Goal: Navigation & Orientation: Find specific page/section

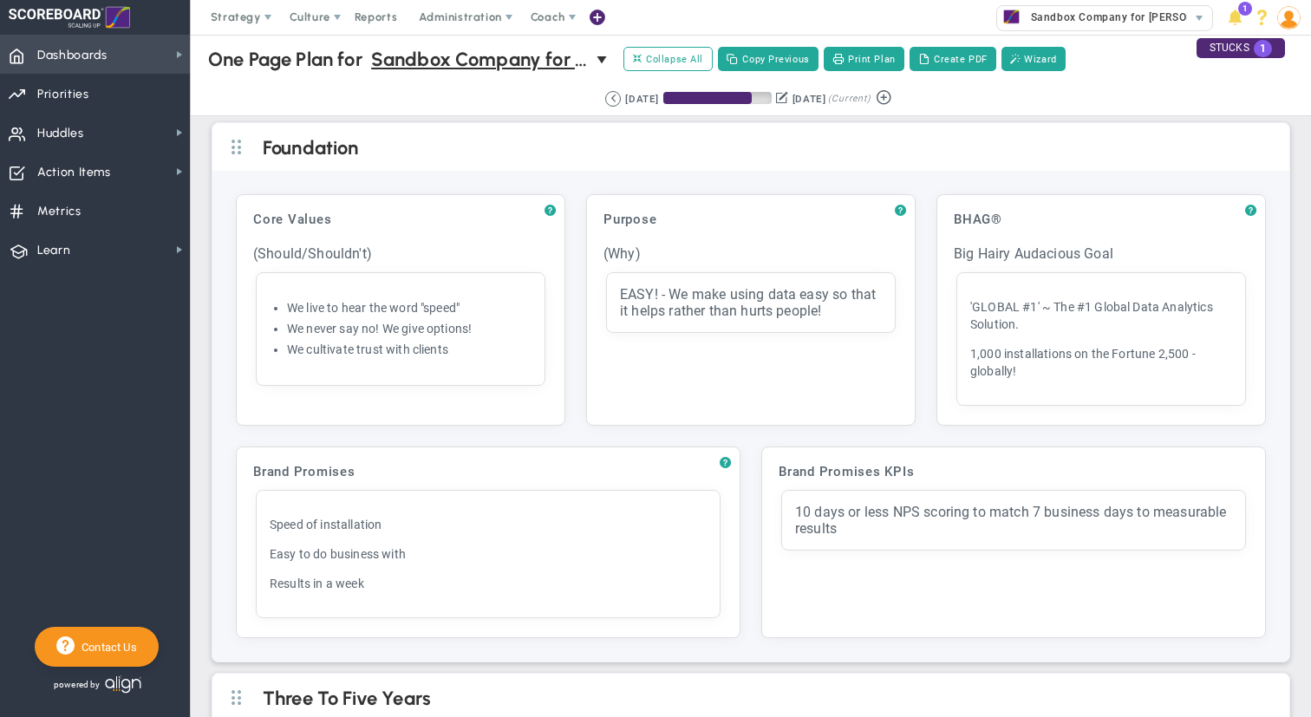
click at [74, 56] on span "Dashboards" at bounding box center [72, 55] width 70 height 36
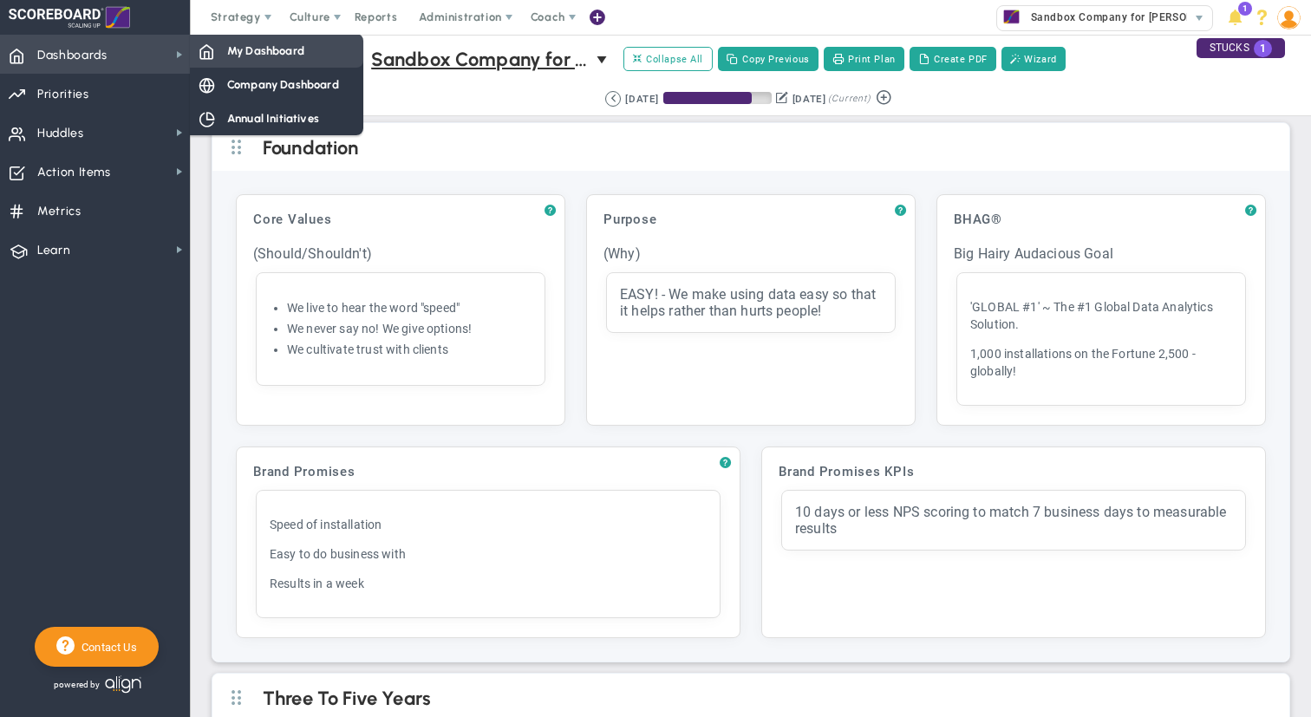
click at [237, 54] on span "My Dashboard" at bounding box center [265, 50] width 77 height 16
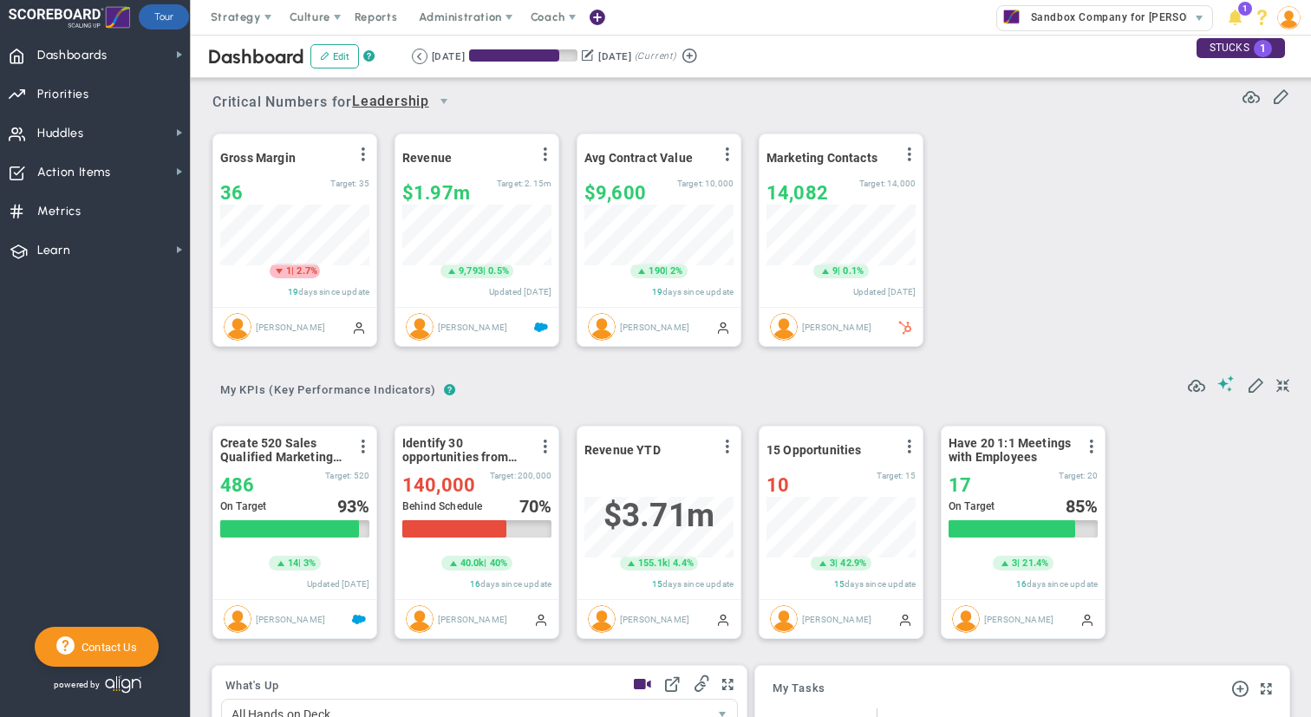
click at [1081, 160] on div "Gross Margin View Historical Graph Edit Make "No Change" Update Add Past Update…" at bounding box center [744, 241] width 1099 height 244
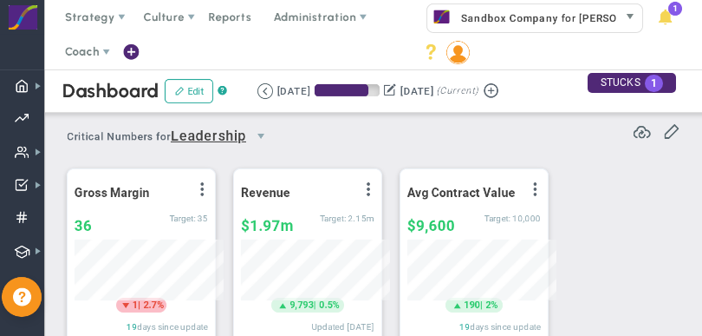
scroll to position [867129, 867056]
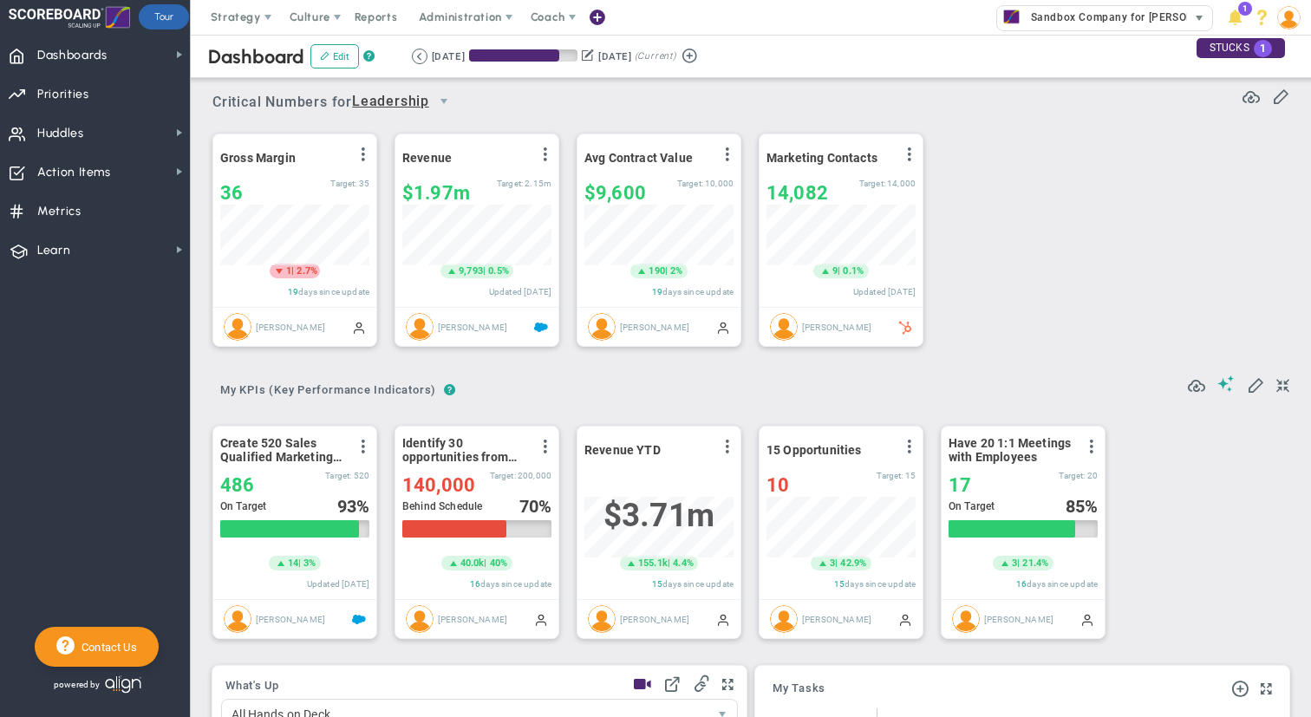
click at [1190, 16] on span "select" at bounding box center [1199, 18] width 25 height 24
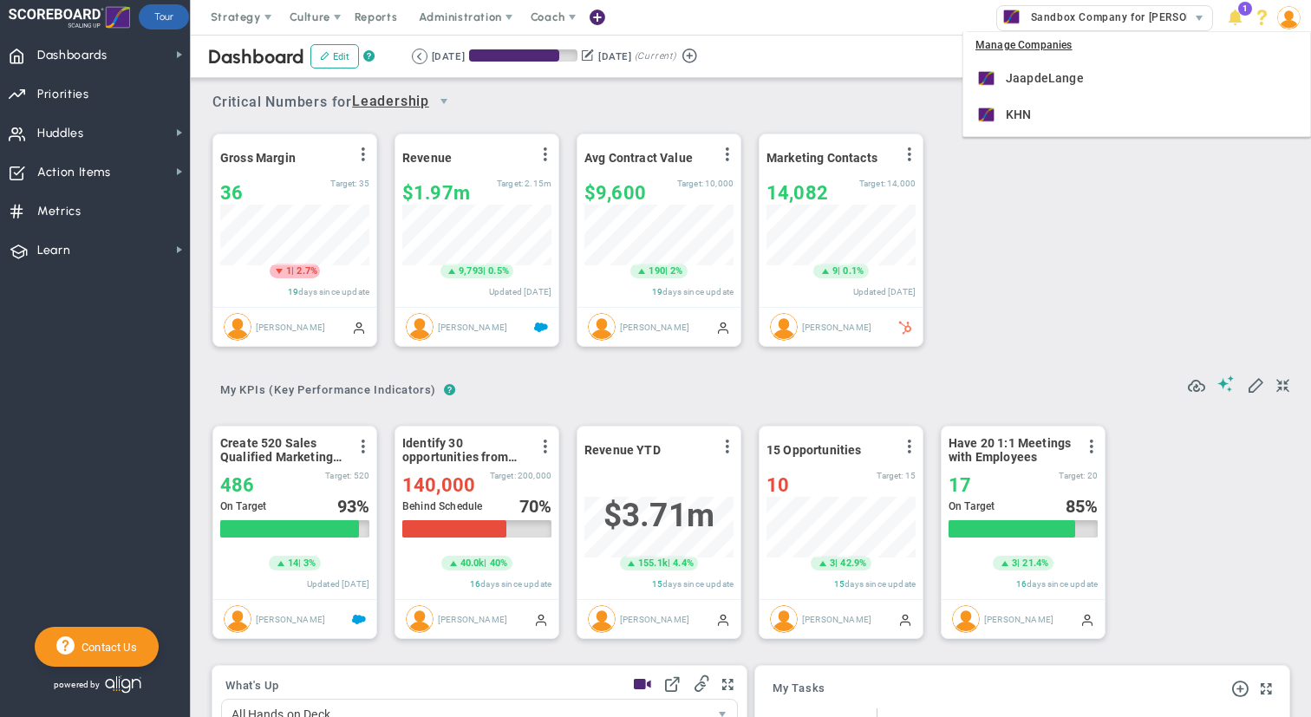
click at [877, 79] on div "Critical Numbers for Leadership 116441 Critical Numbers for Leadership Critical…" at bounding box center [750, 96] width 1077 height 45
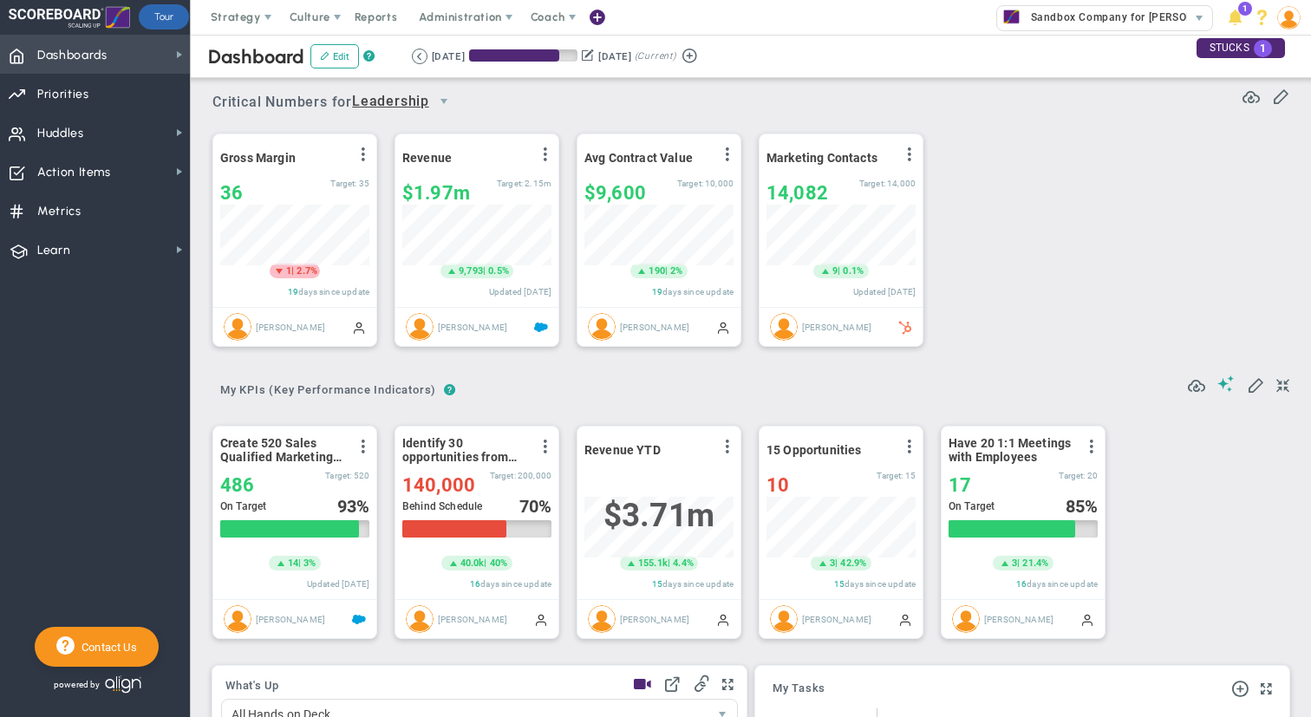
click at [167, 56] on span "Dashboards Dashboards" at bounding box center [95, 54] width 190 height 39
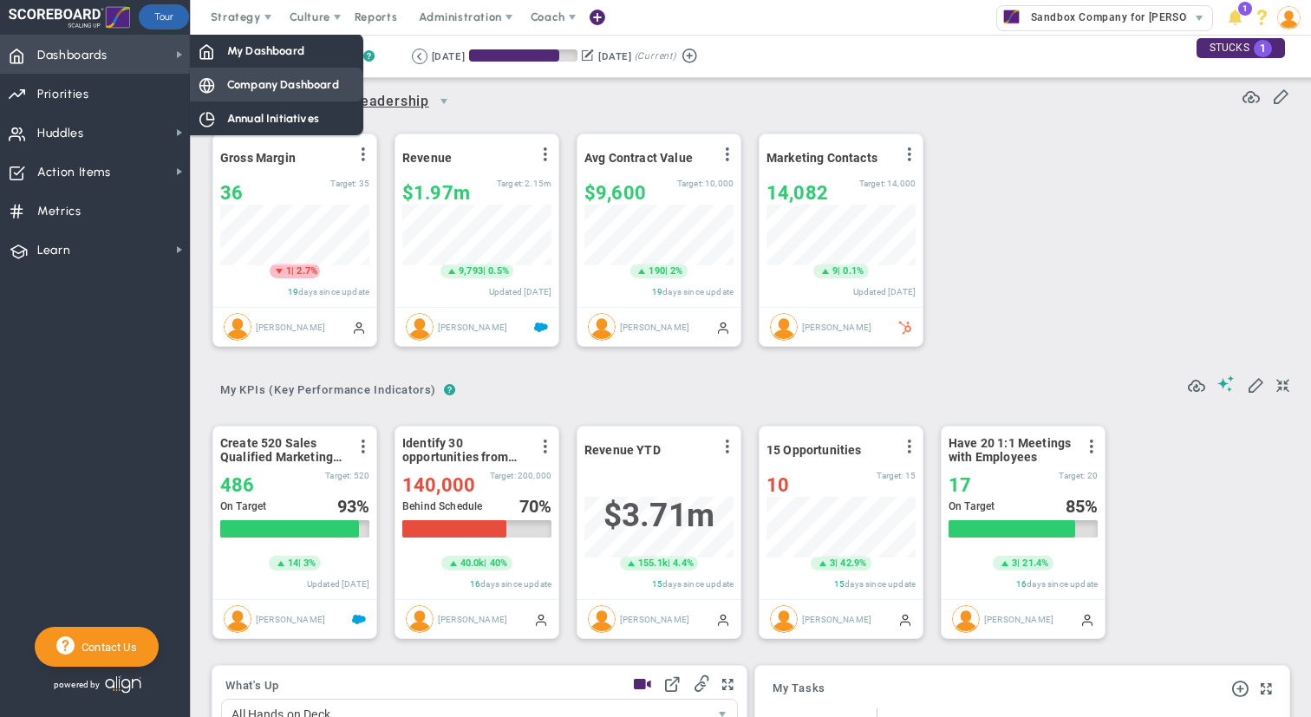
click at [245, 94] on div "Company Dashboard" at bounding box center [276, 85] width 173 height 34
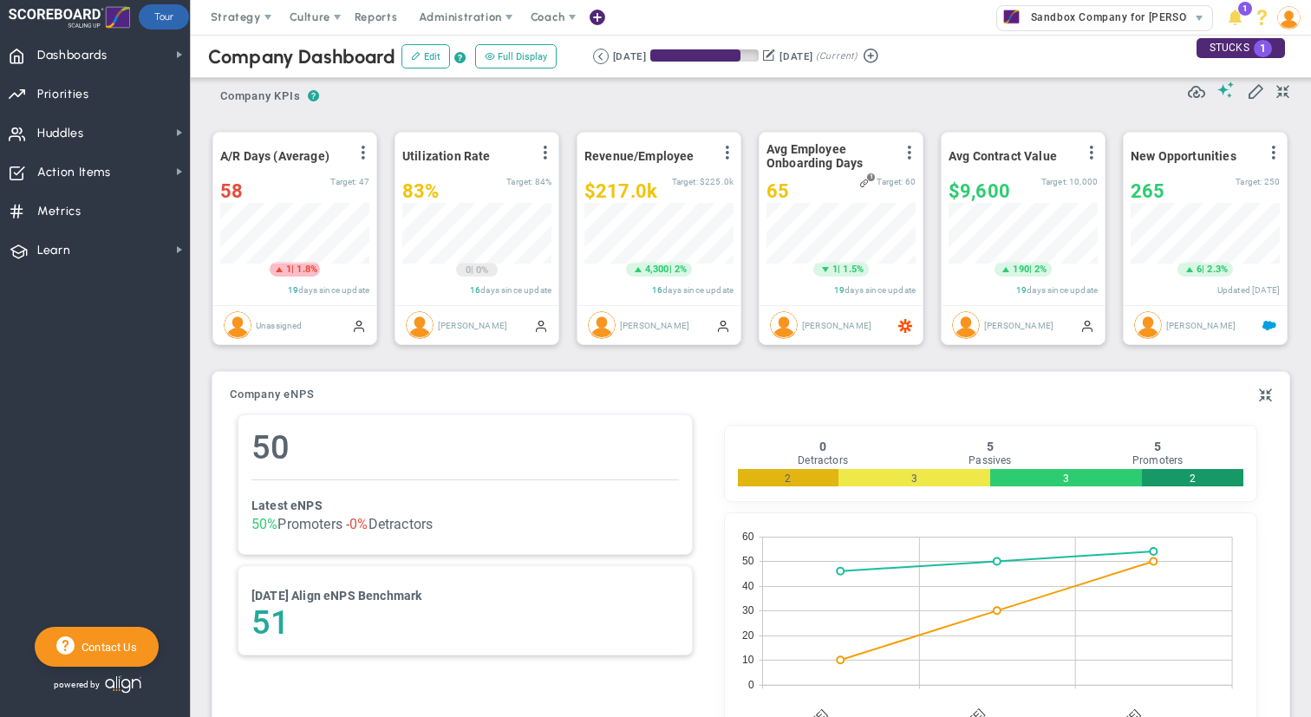
scroll to position [504, 0]
click at [694, 148] on div "Revenue/Employee View Historical Graph Edit Make "No Change" Update Add Past Up…" at bounding box center [658, 155] width 149 height 23
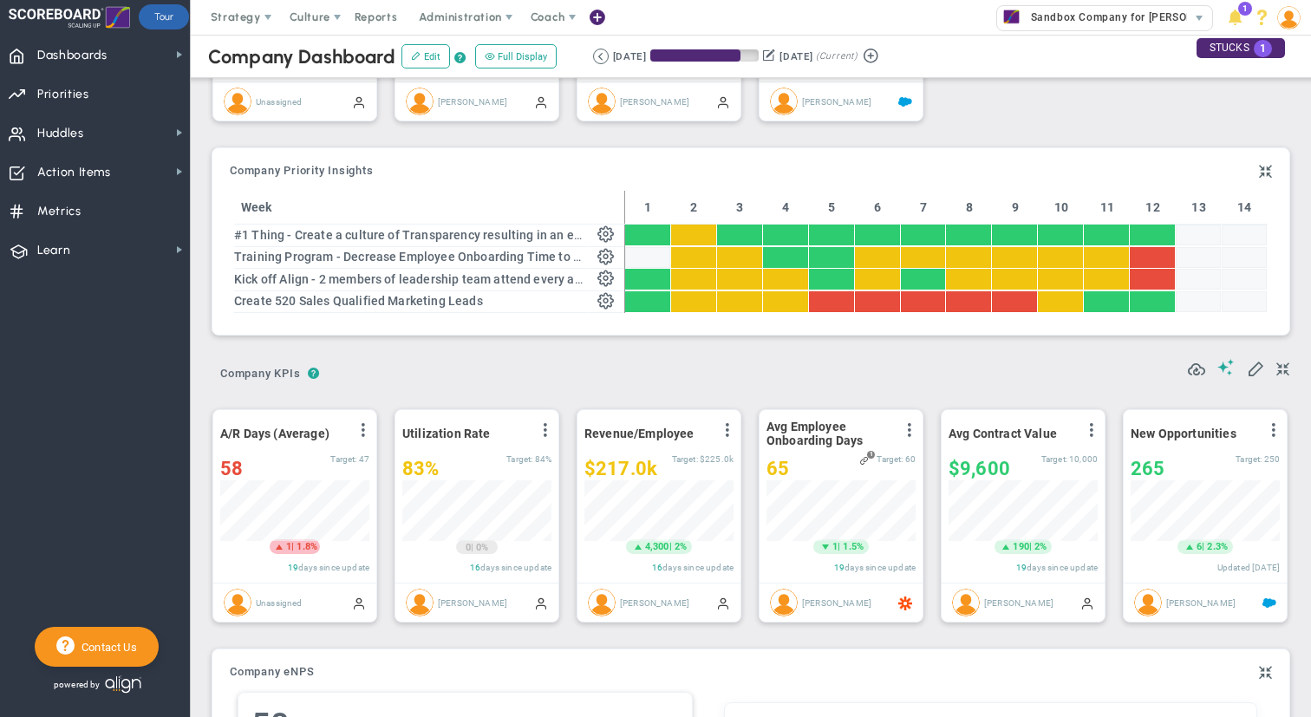
scroll to position [0, 0]
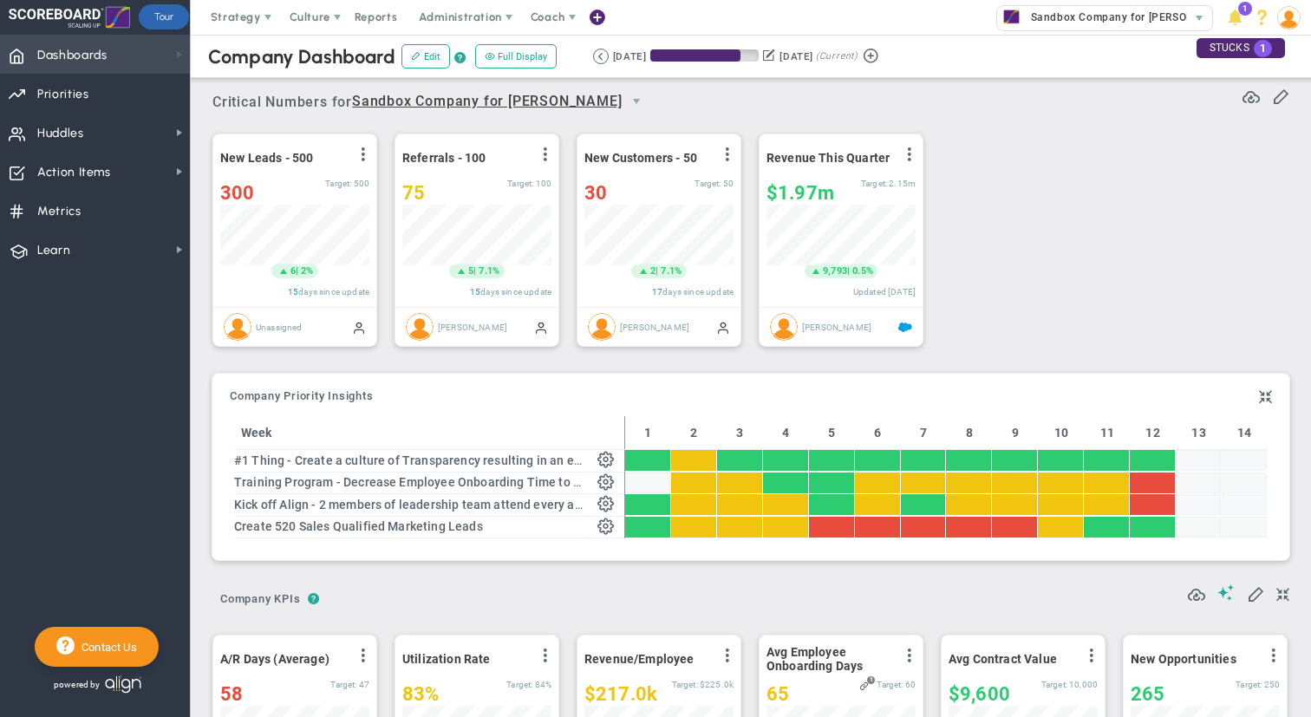
click at [174, 57] on span at bounding box center [180, 55] width 14 height 14
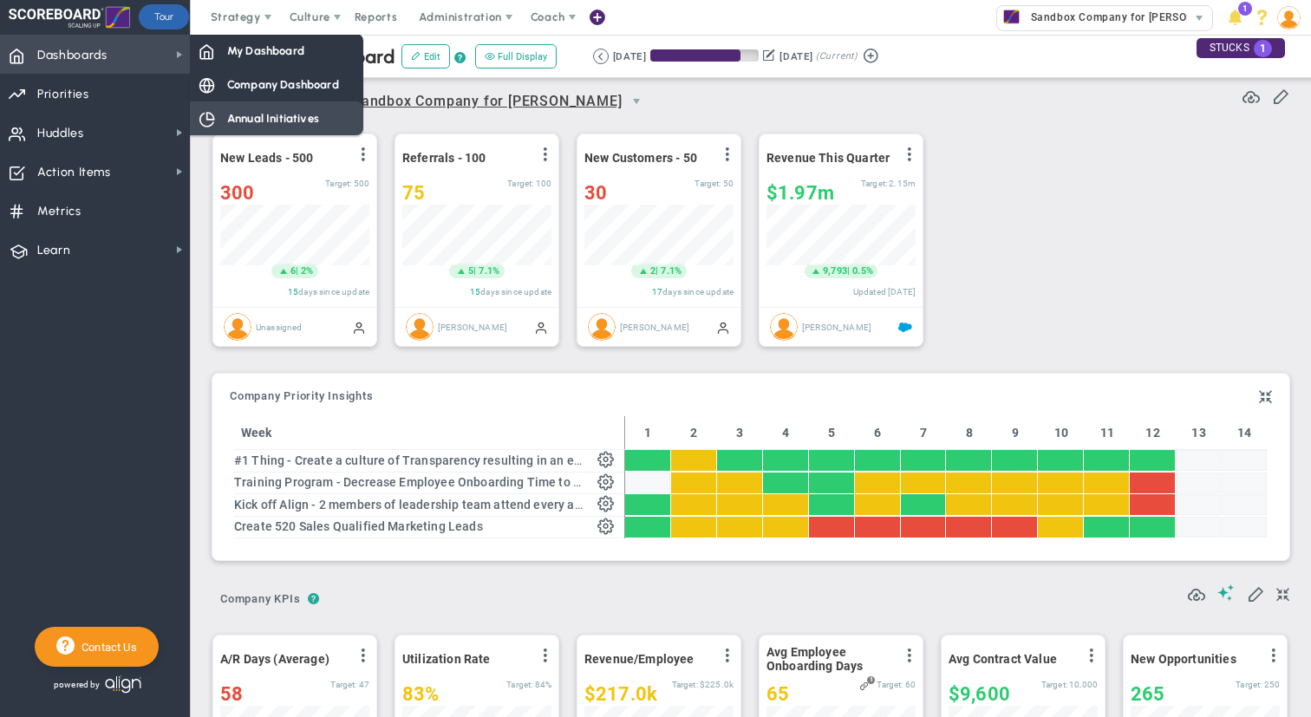
click at [239, 114] on span "Annual Initiatives" at bounding box center [273, 118] width 92 height 16
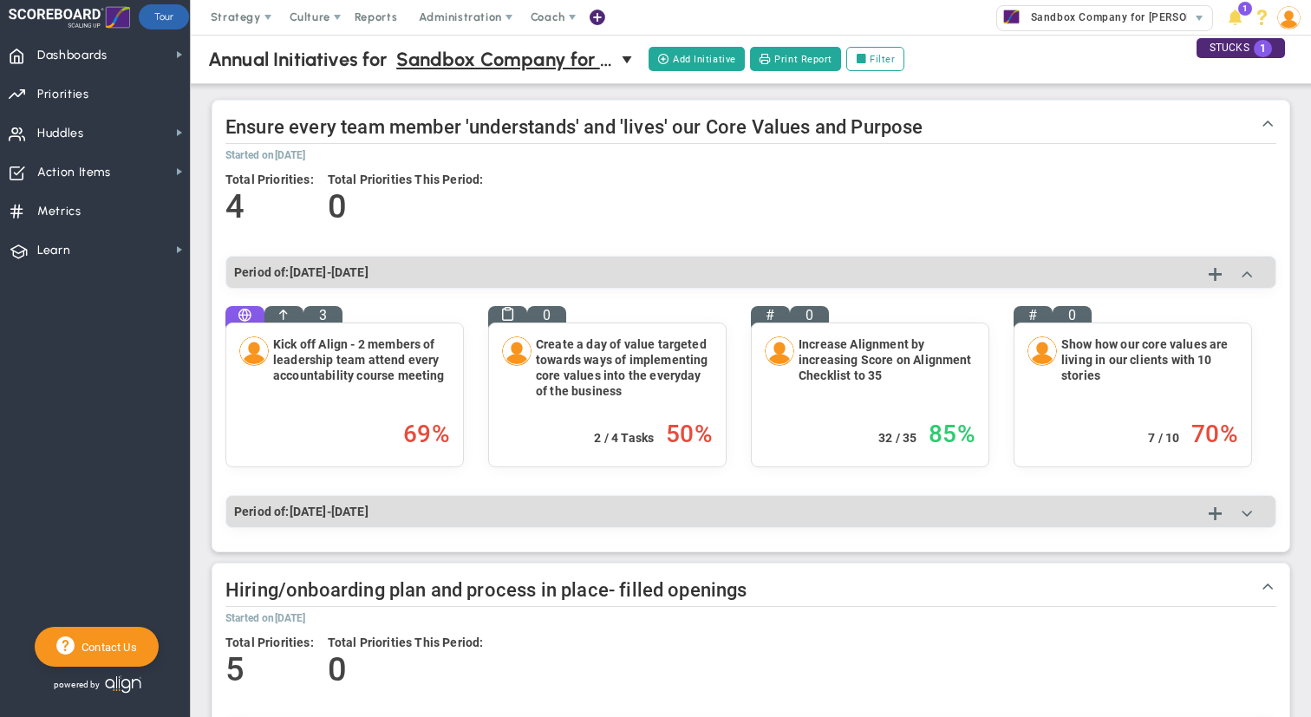
scroll to position [1, 0]
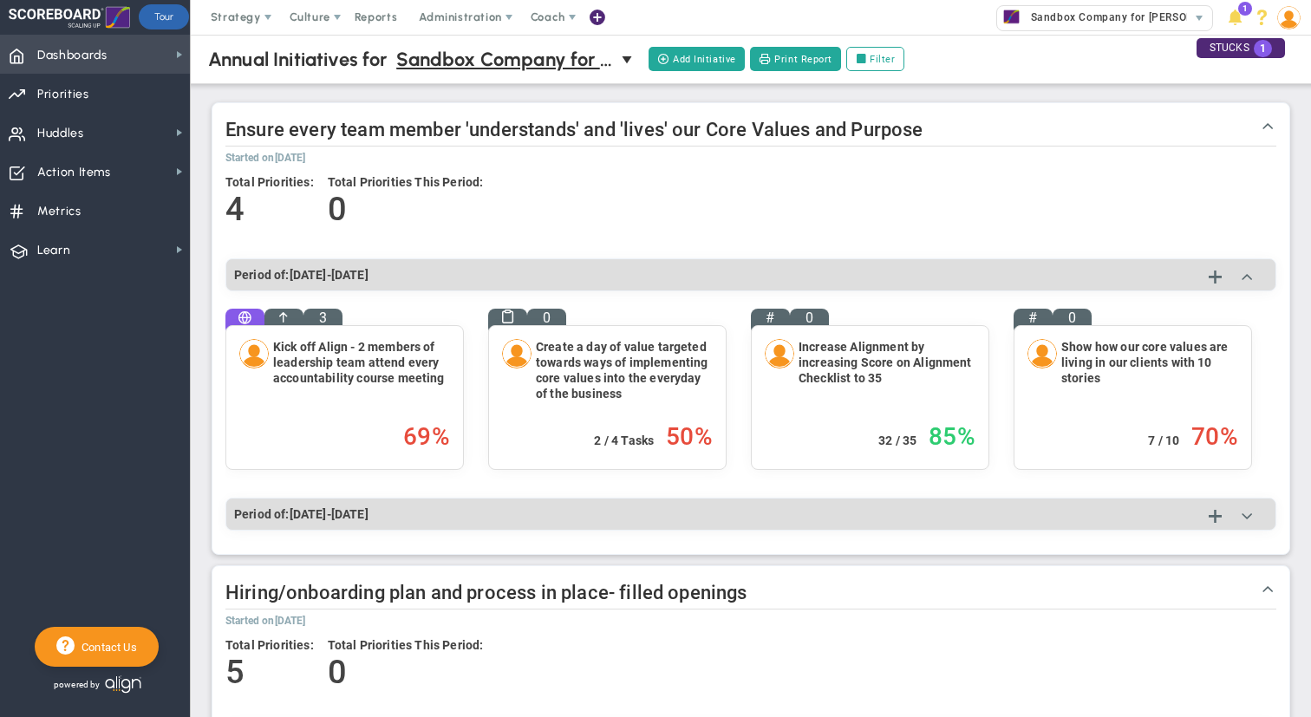
click at [167, 57] on span "Dashboards Dashboards" at bounding box center [95, 54] width 190 height 39
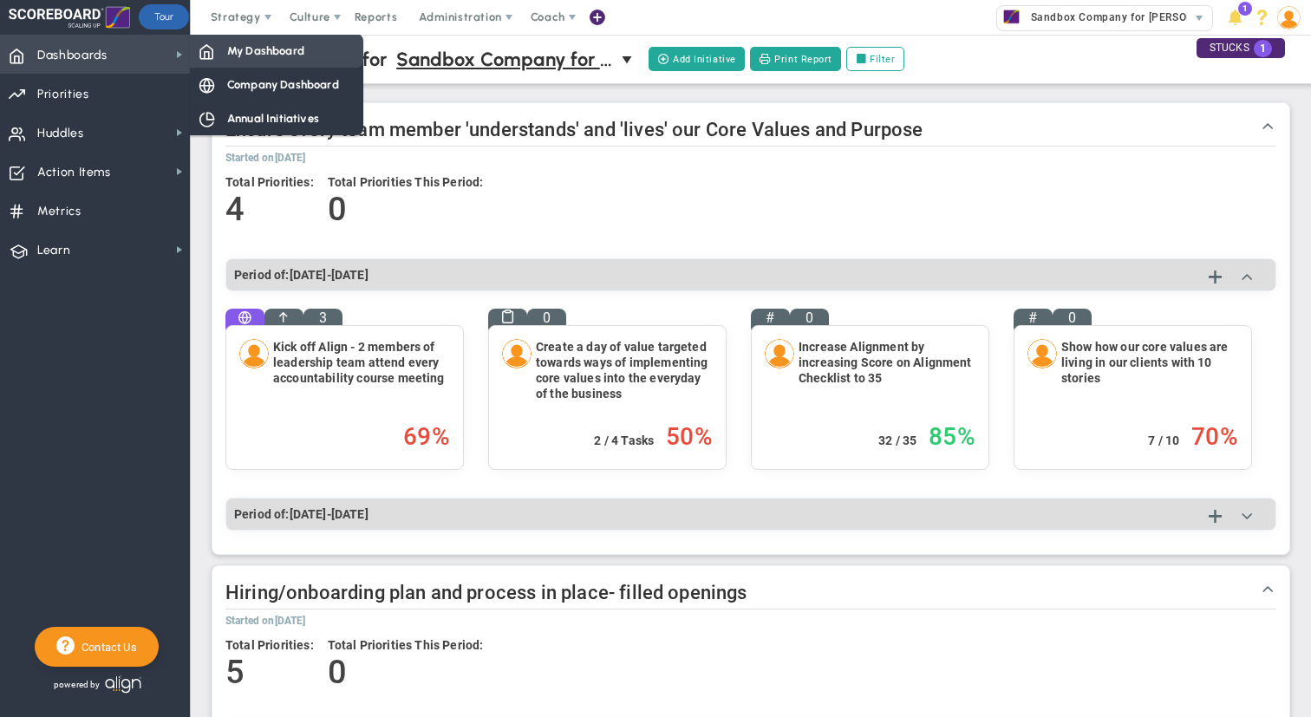
click at [225, 61] on div "My Dashboard" at bounding box center [276, 51] width 173 height 34
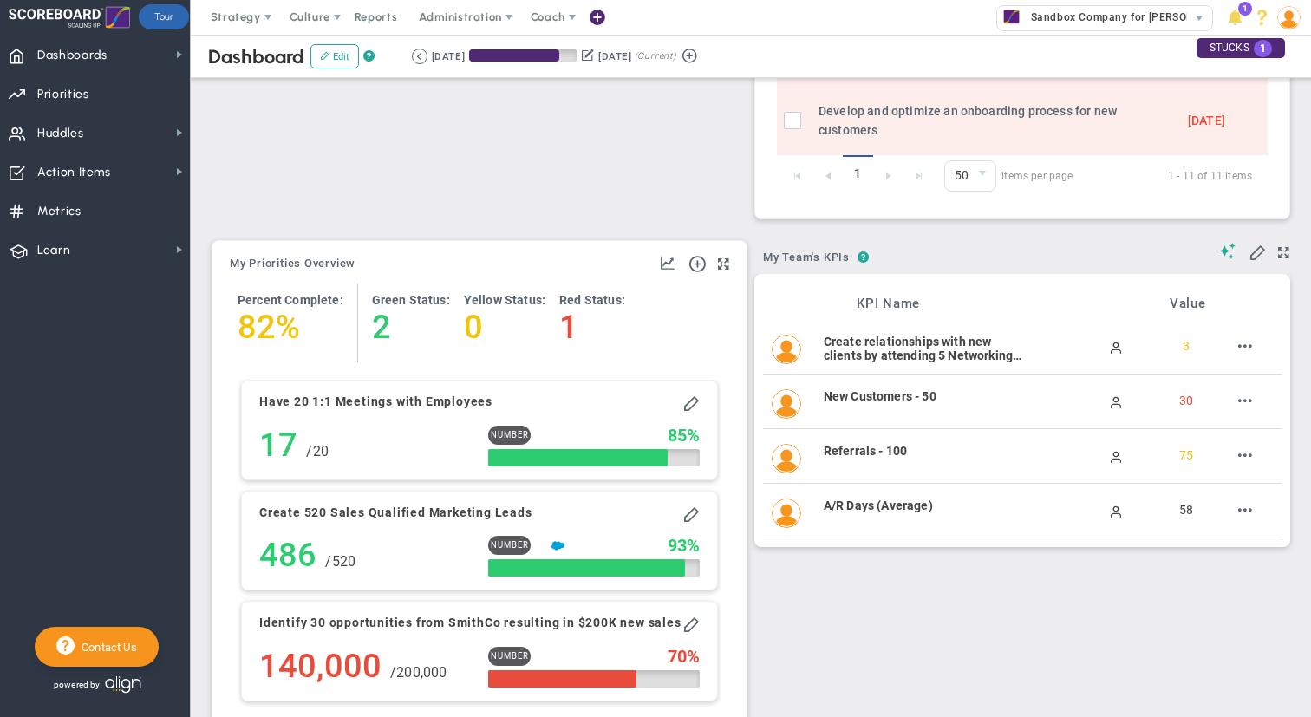
scroll to position [1352, 0]
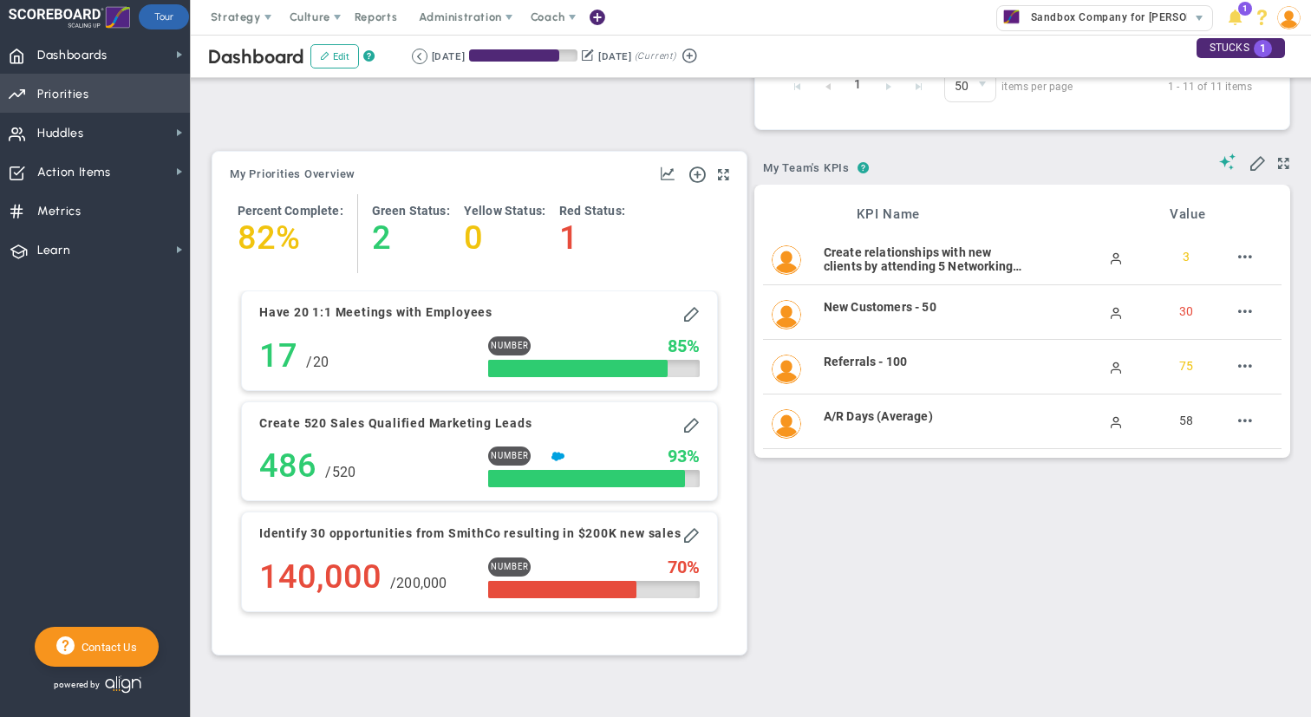
click at [80, 99] on span "Priorities" at bounding box center [63, 94] width 52 height 36
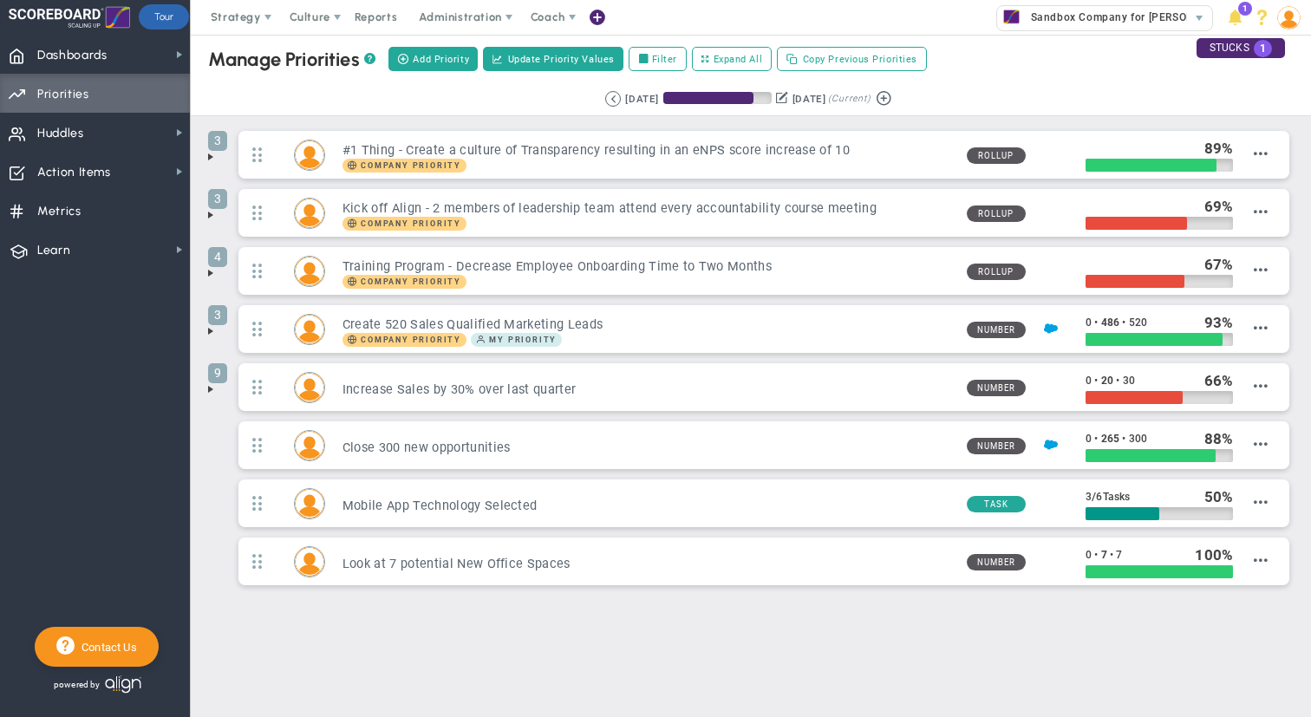
click at [209, 159] on span at bounding box center [211, 157] width 14 height 14
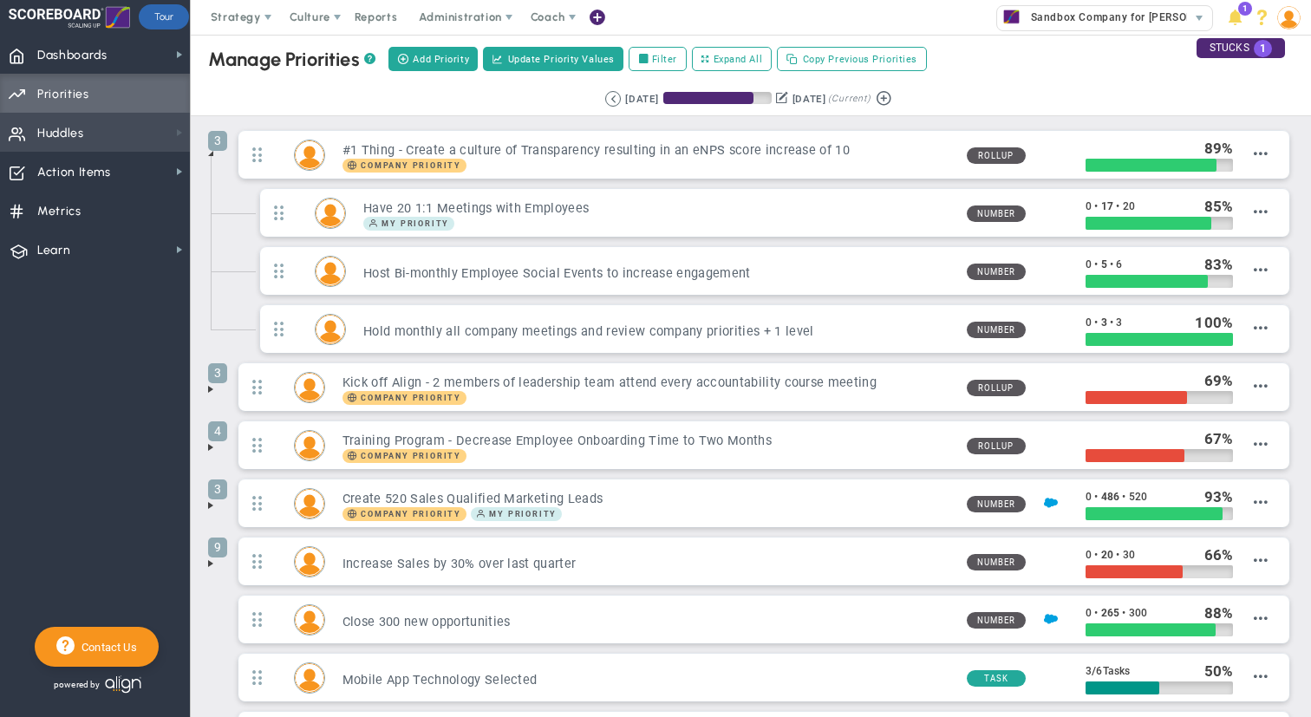
click at [174, 132] on span at bounding box center [180, 133] width 14 height 14
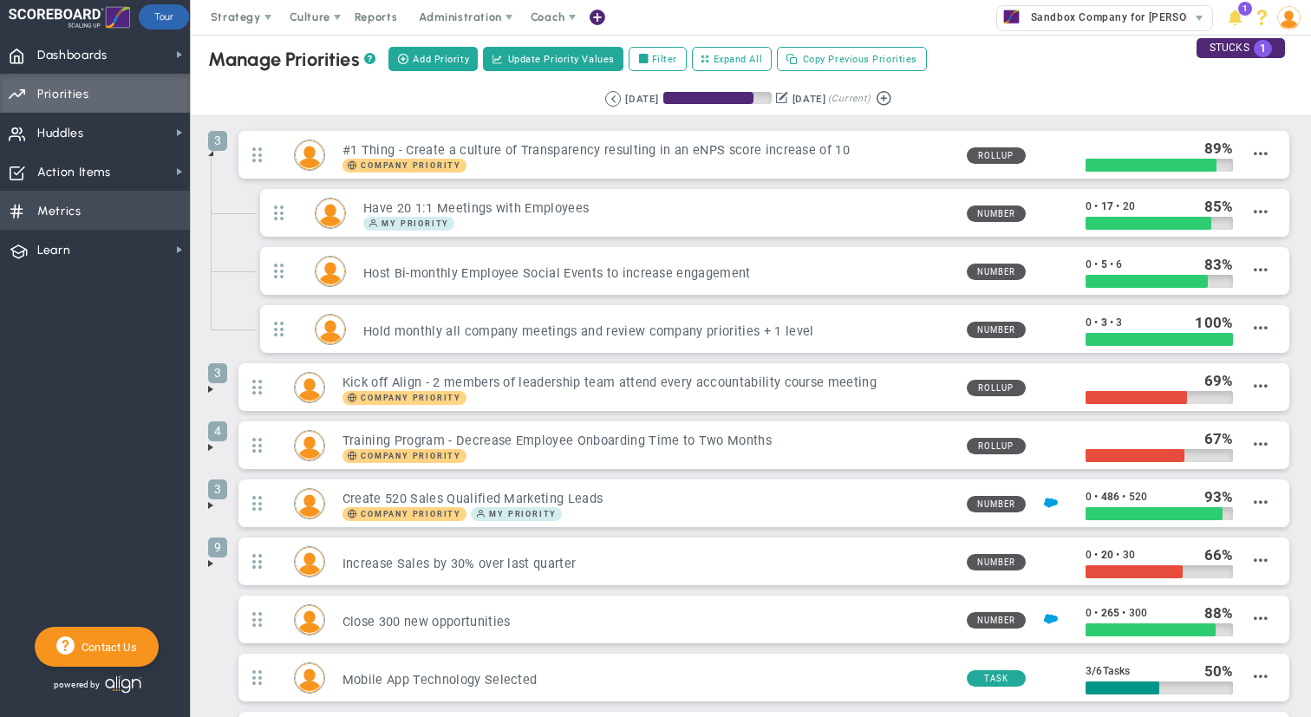
click at [94, 213] on span "Metrics Metrics" at bounding box center [95, 210] width 190 height 39
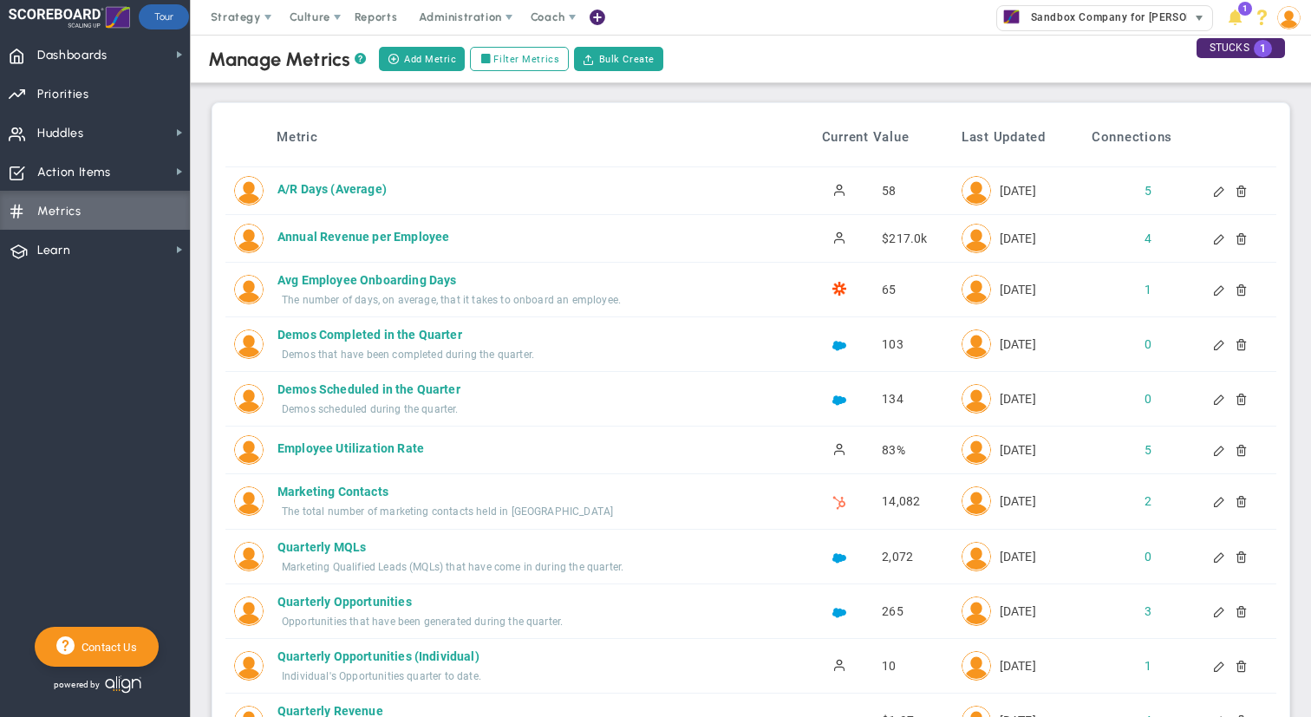
click at [1176, 21] on span "Sandbox Company for [PERSON_NAME]" at bounding box center [1128, 17] width 212 height 23
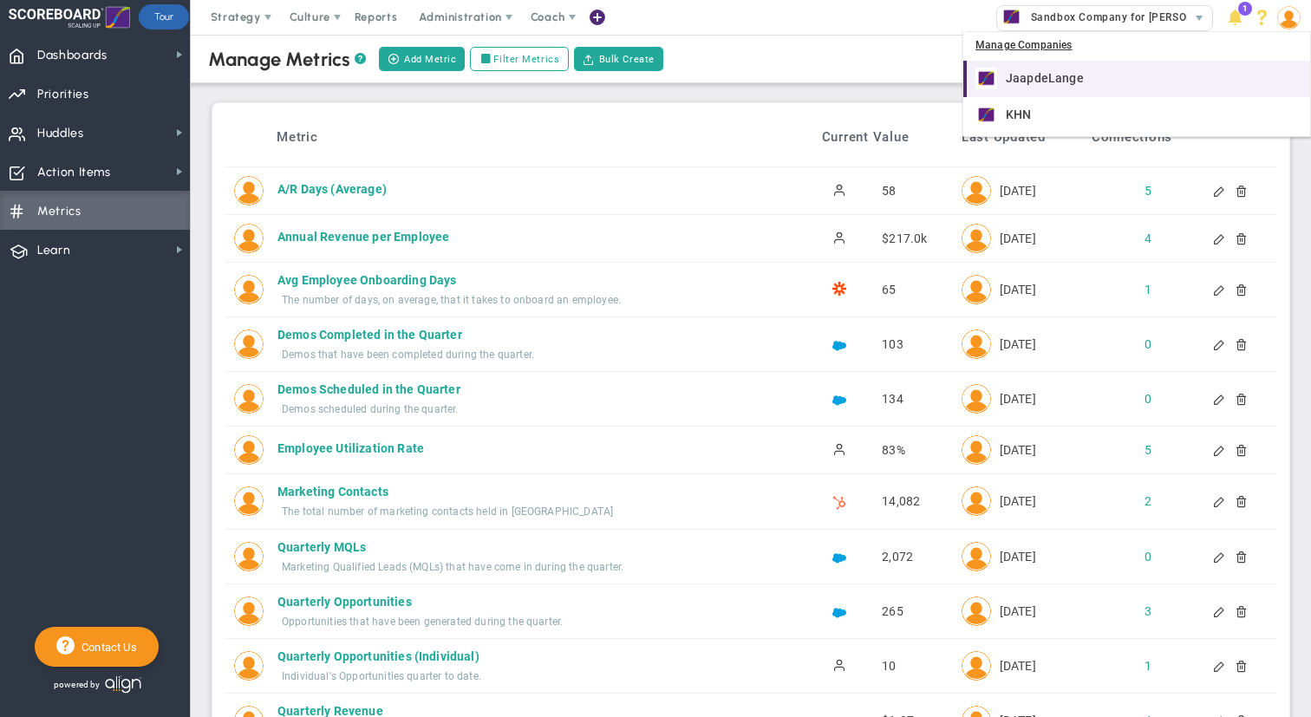
click at [1081, 87] on div "JaapdeLange" at bounding box center [1139, 79] width 326 height 22
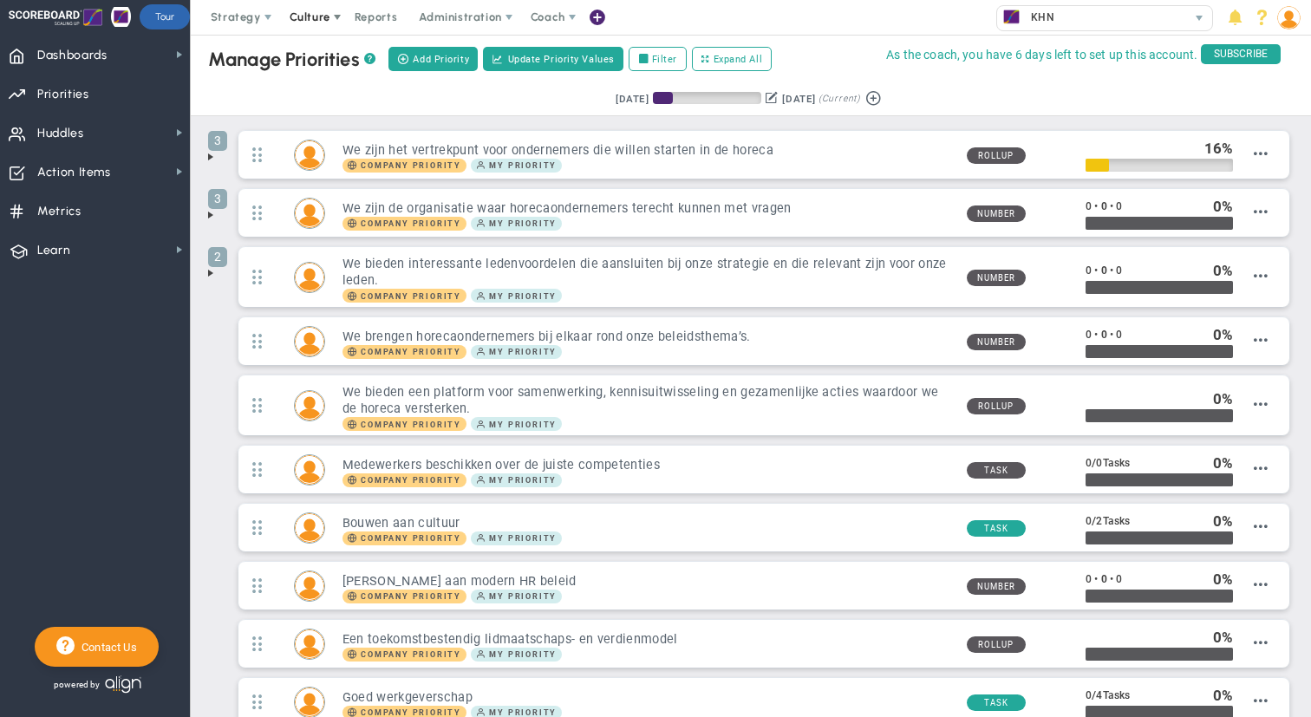
click at [277, 22] on span "Culture" at bounding box center [311, 17] width 69 height 35
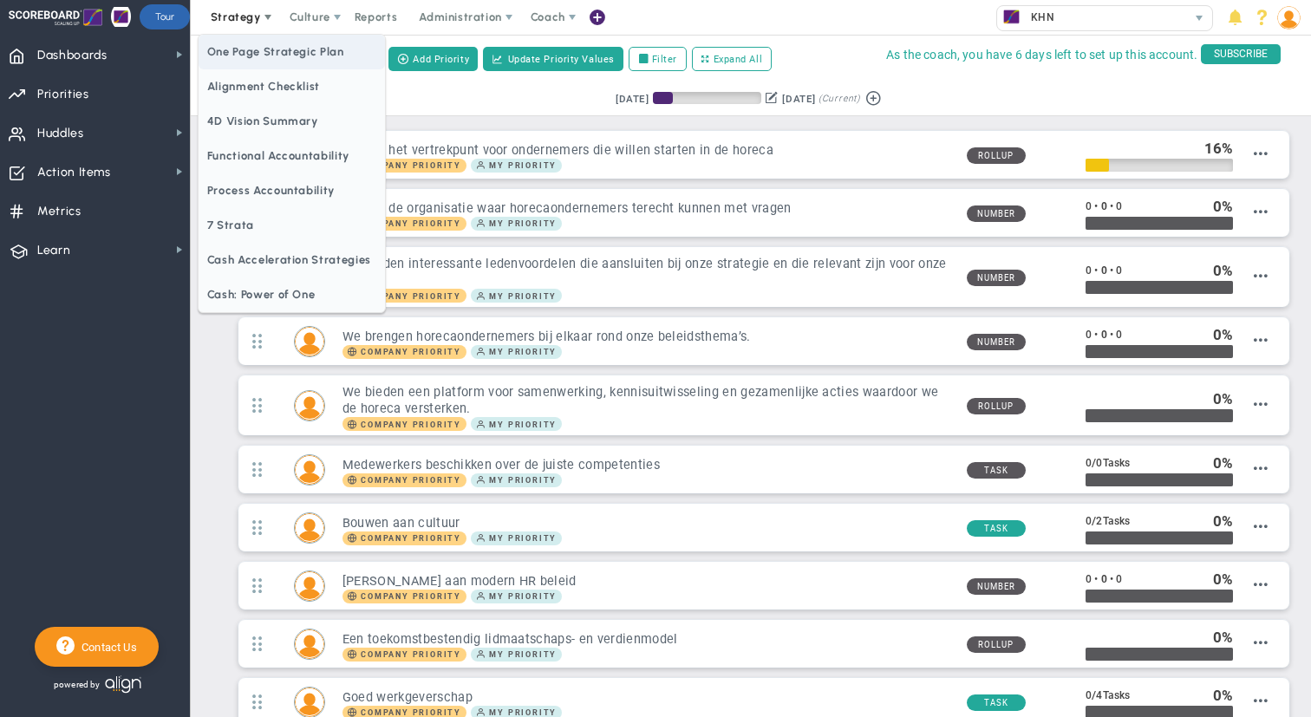
click at [262, 50] on span "One Page Strategic Plan" at bounding box center [292, 52] width 186 height 35
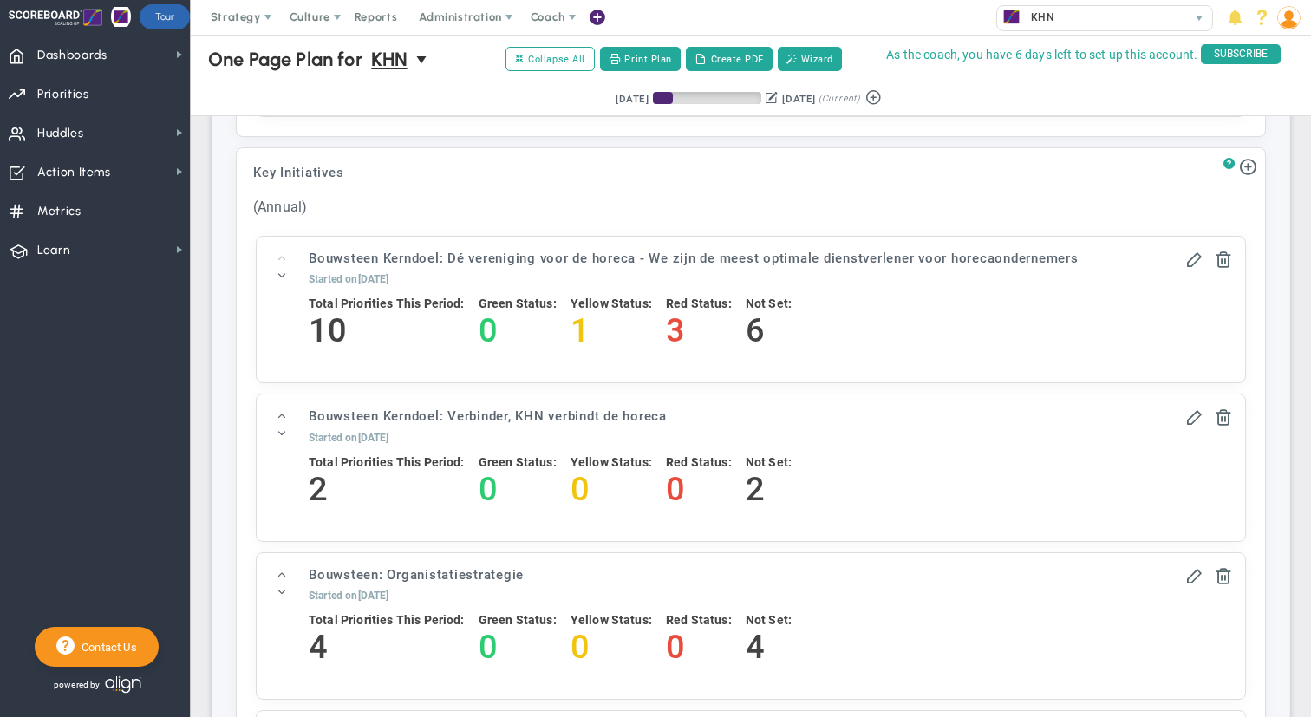
scroll to position [2190, 0]
click at [143, 62] on span "Dashboards Dashboards" at bounding box center [95, 54] width 190 height 39
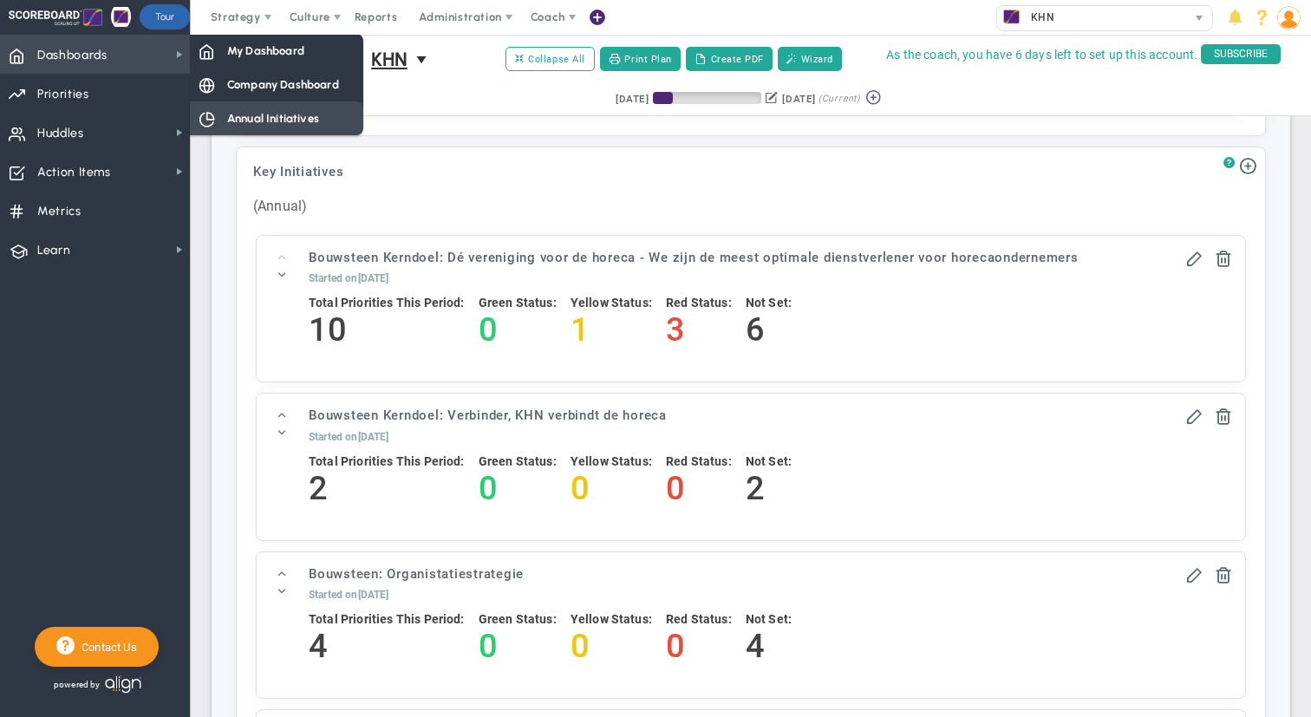
click at [245, 108] on div "Annual Initiatives" at bounding box center [276, 118] width 173 height 34
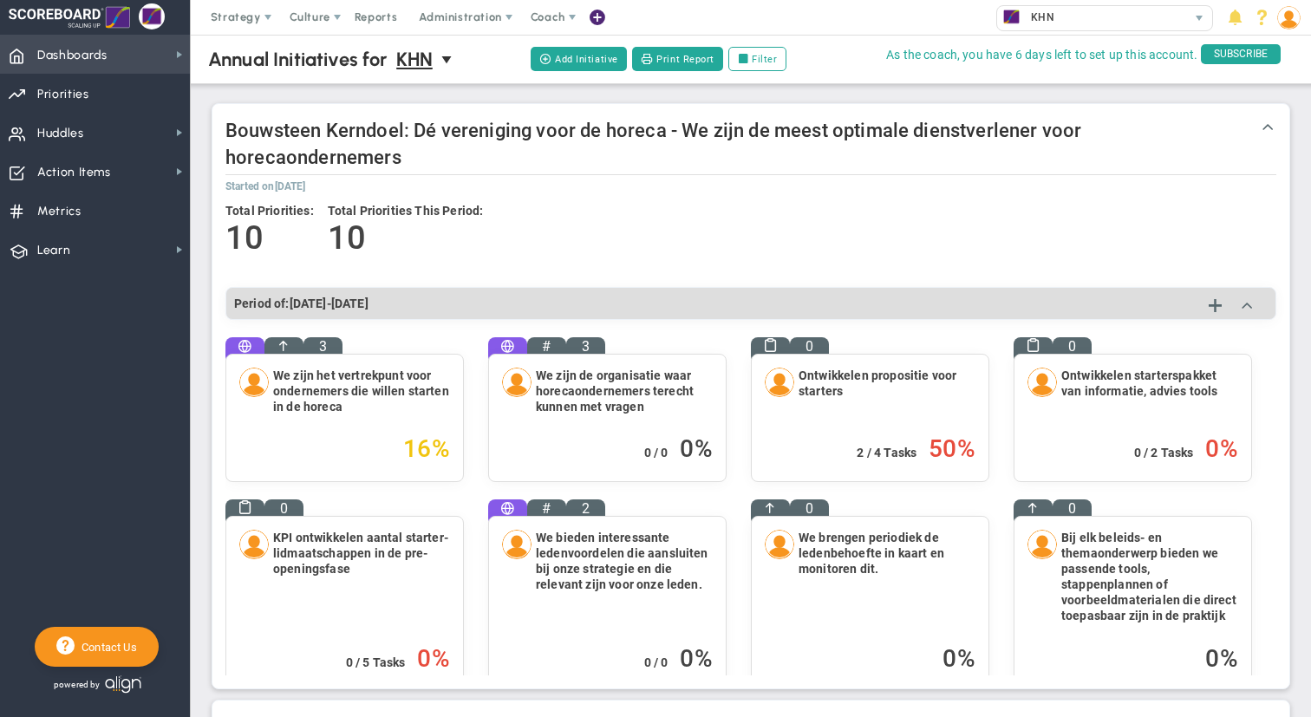
click at [134, 66] on span "Dashboards Dashboards" at bounding box center [95, 54] width 190 height 39
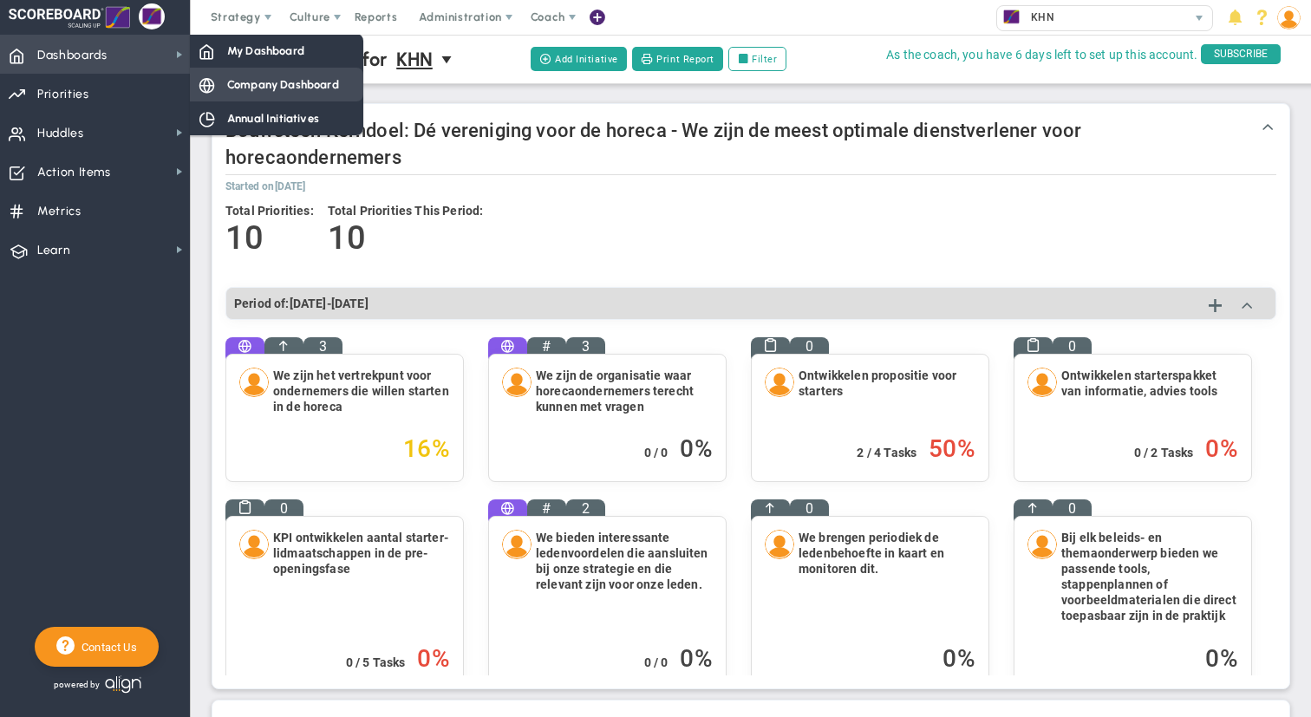
click at [230, 80] on span "Company Dashboard" at bounding box center [283, 84] width 112 height 16
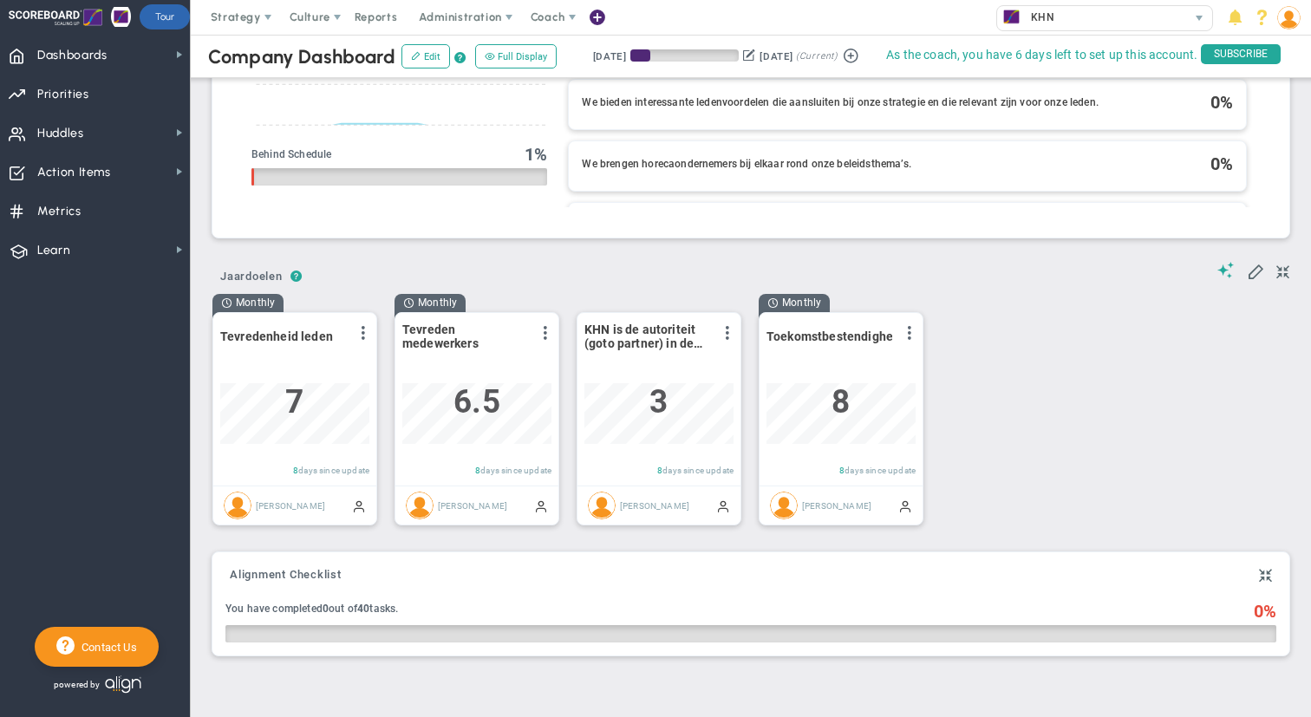
scroll to position [915, 0]
click at [1198, 17] on span "select" at bounding box center [1199, 18] width 14 height 14
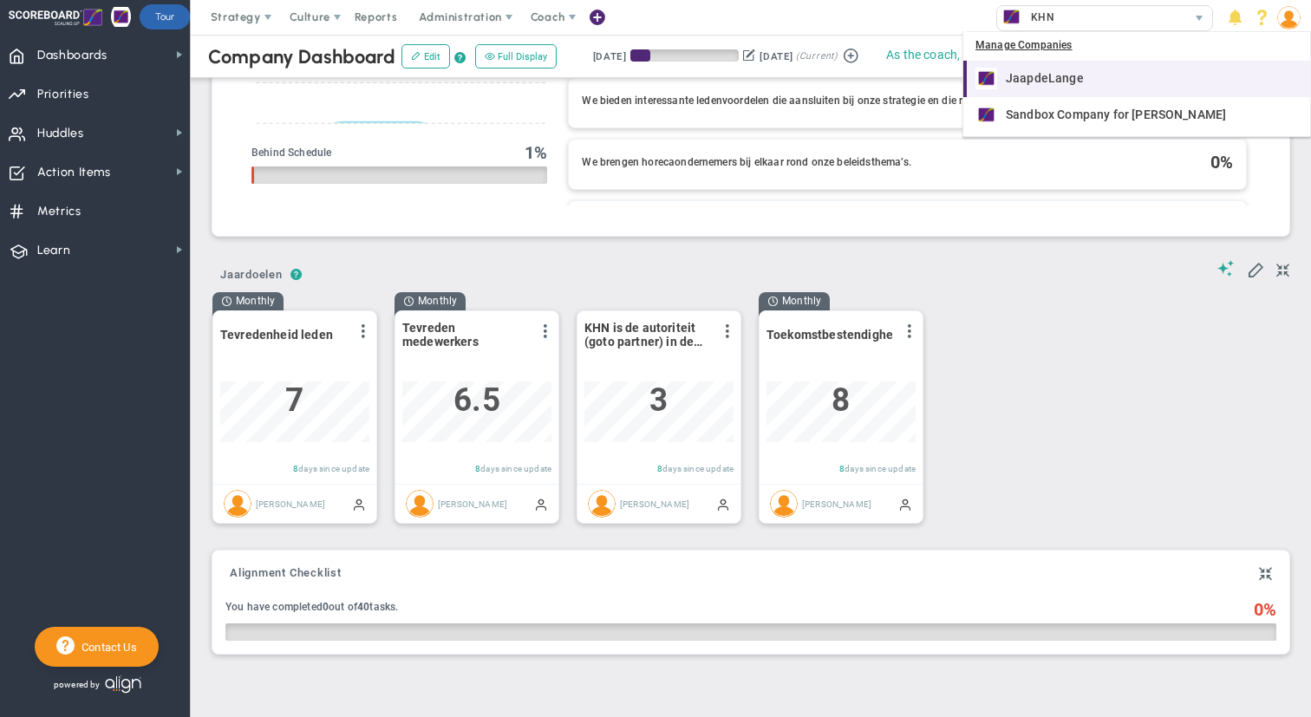
click at [1055, 85] on div "JaapdeLange" at bounding box center [1139, 79] width 326 height 22
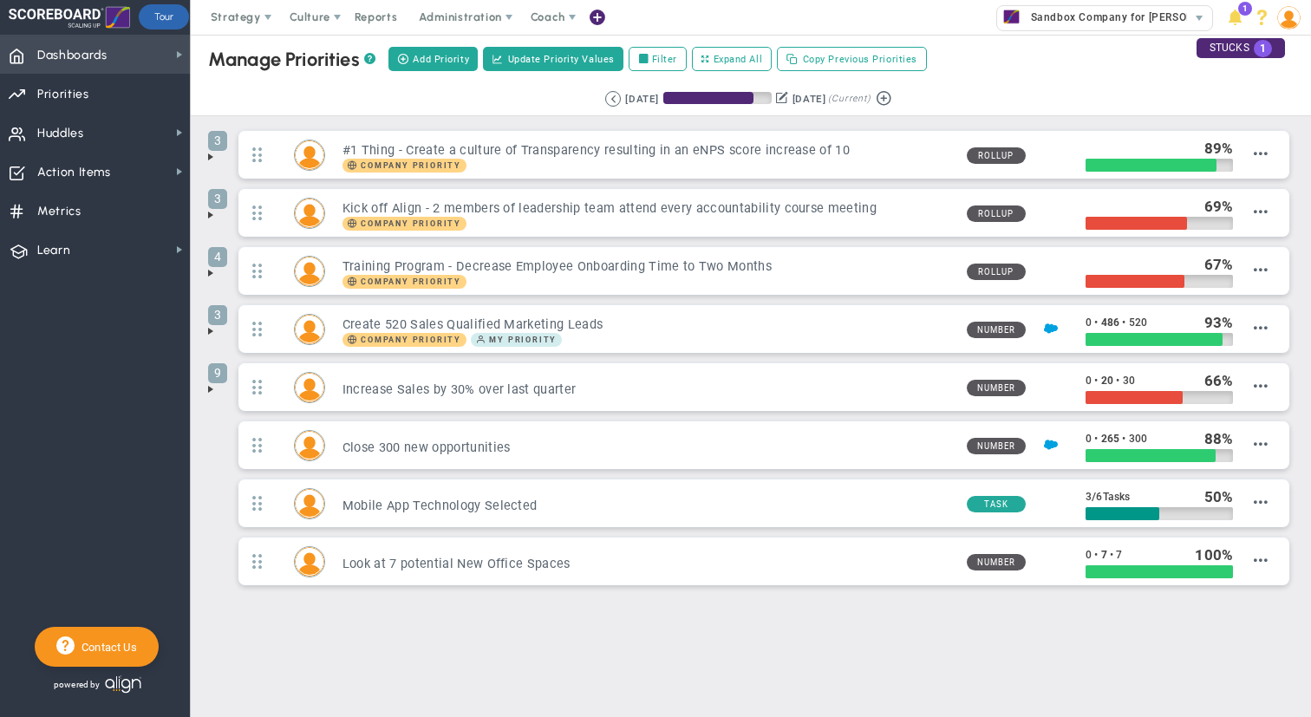
click at [91, 52] on span "Dashboards" at bounding box center [72, 55] width 70 height 36
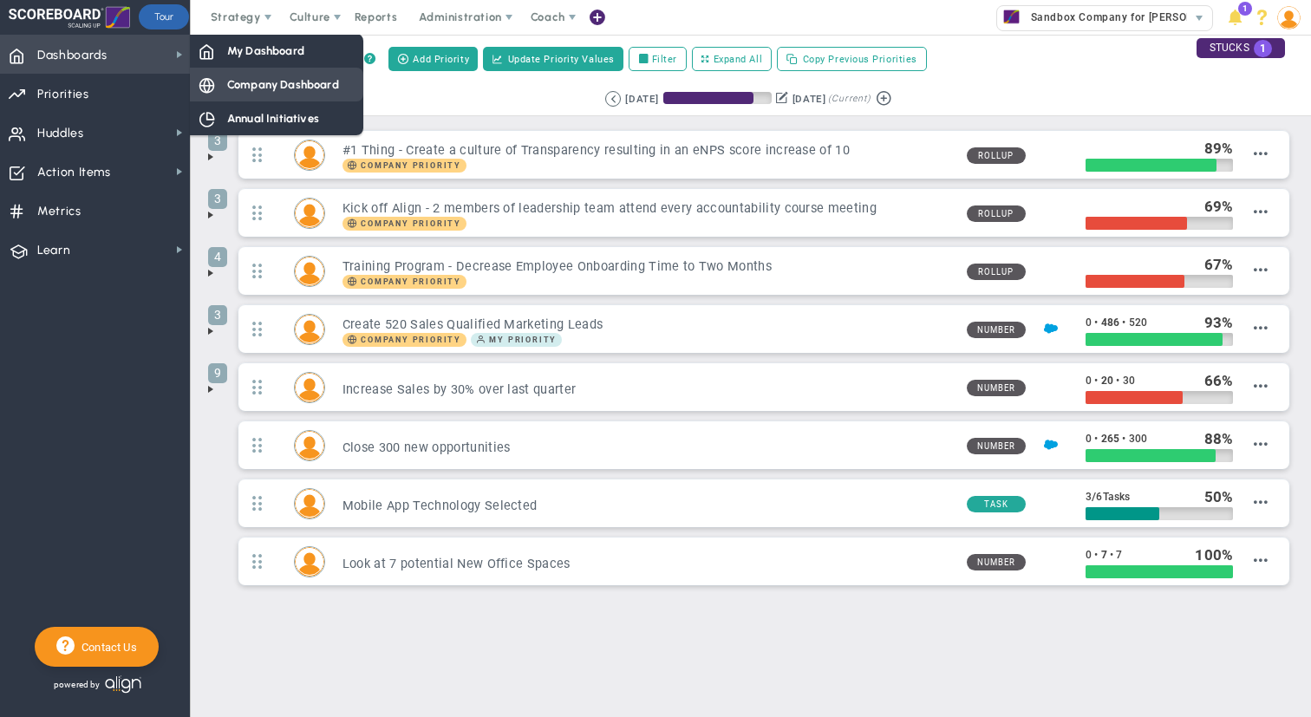
click at [259, 81] on span "Company Dashboard" at bounding box center [283, 84] width 112 height 16
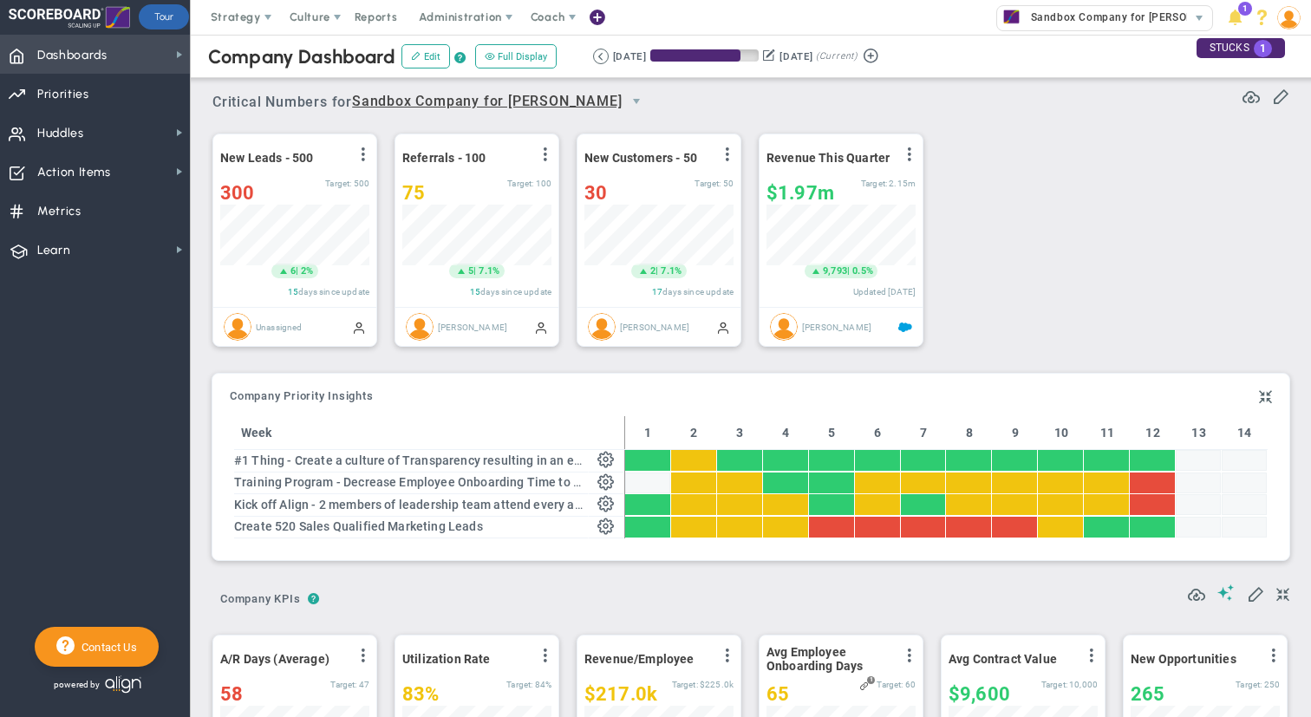
click at [101, 57] on span "Dashboards" at bounding box center [72, 55] width 70 height 36
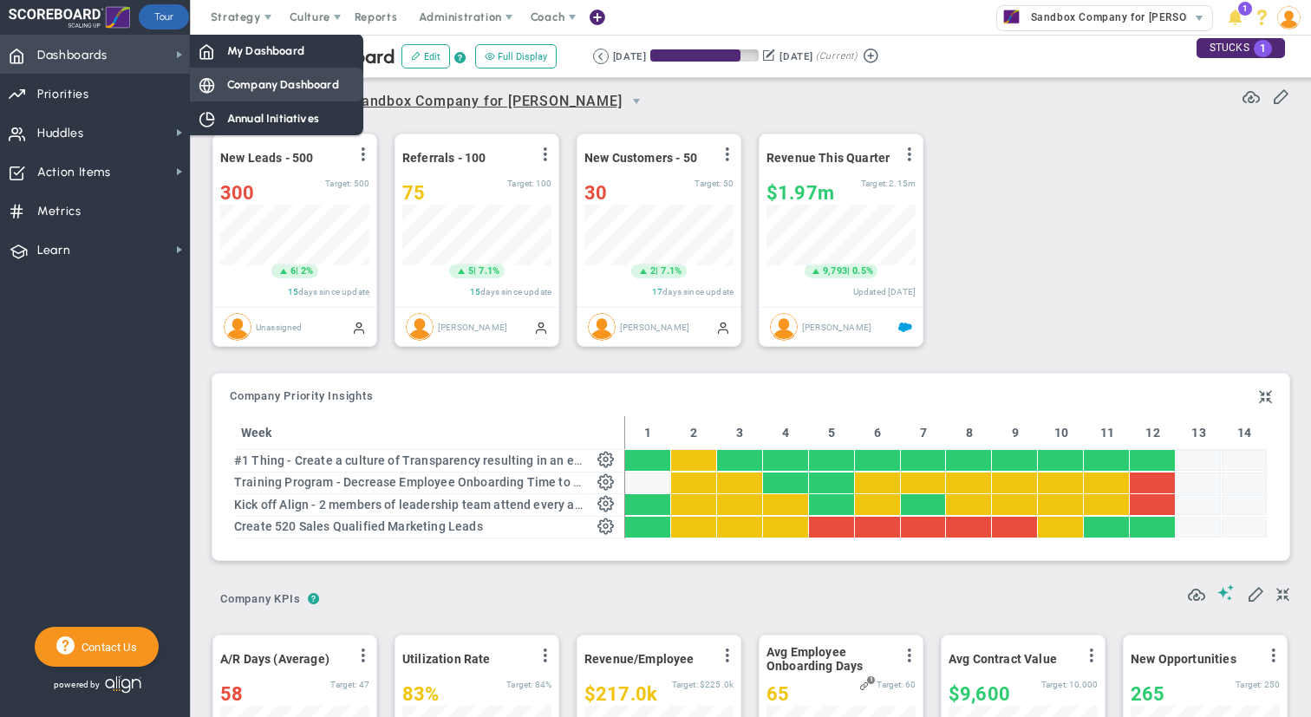
click at [234, 90] on span "Company Dashboard" at bounding box center [283, 84] width 112 height 16
